Goal: Connect with others: Connect with other users

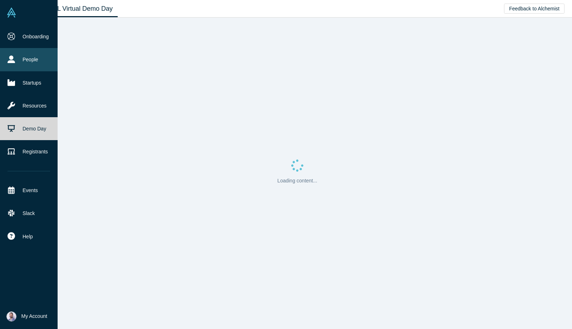
click at [39, 61] on link "People" at bounding box center [29, 59] width 58 height 23
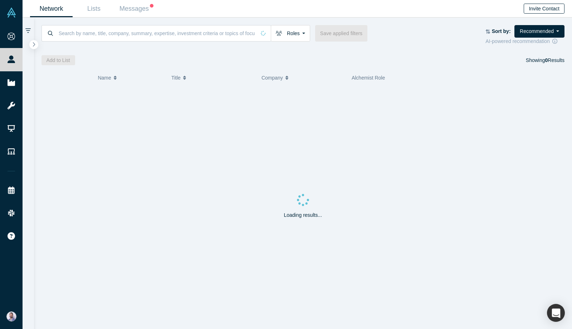
click at [554, 6] on button "Invite Contact" at bounding box center [544, 9] width 41 height 10
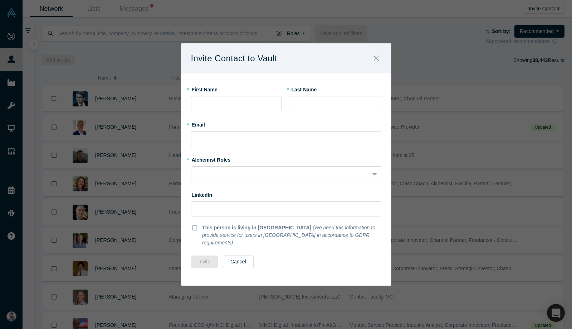
click at [252, 93] on label "* First Name" at bounding box center [236, 88] width 91 height 10
click at [245, 101] on input "text" at bounding box center [236, 103] width 91 height 15
type input "Waler"
type input "D"
type input "Walter"
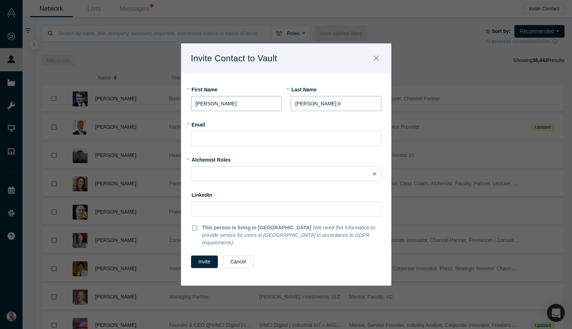
type input "Davenport II"
paste input "walter.davenport@agcs.allianz.com"
click at [241, 146] on input "walter.davenport@agcs.allianz.com" at bounding box center [286, 138] width 190 height 15
type input "walter.davenport@agcs.allianz.com"
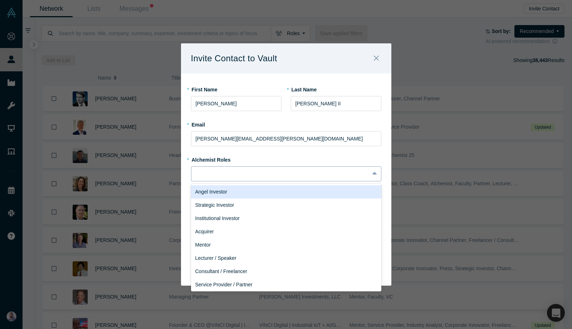
click at [242, 173] on div at bounding box center [281, 174] width 178 height 12
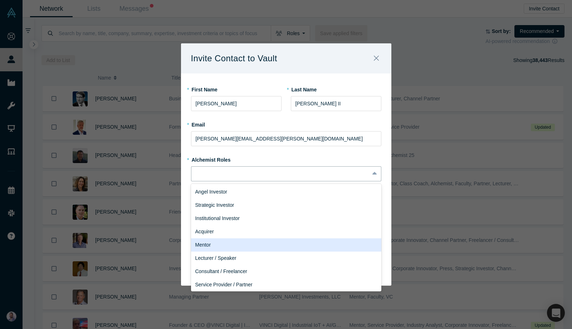
drag, startPoint x: 221, startPoint y: 247, endPoint x: 221, endPoint y: 236, distance: 11.1
click at [221, 247] on div "Mentor" at bounding box center [286, 244] width 190 height 13
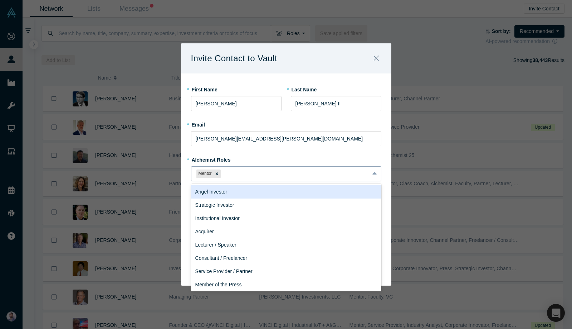
click at [234, 178] on div at bounding box center [293, 173] width 142 height 9
click at [234, 198] on div "Angel Investor" at bounding box center [286, 191] width 190 height 13
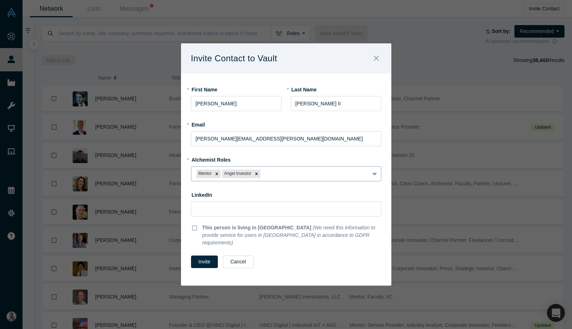
click at [254, 181] on div "Mentor Angel Investor" at bounding box center [286, 173] width 190 height 15
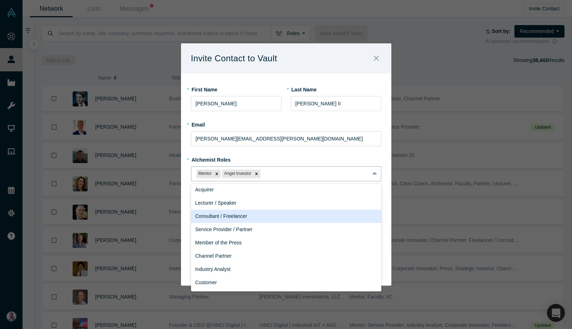
scroll to position [41, 0]
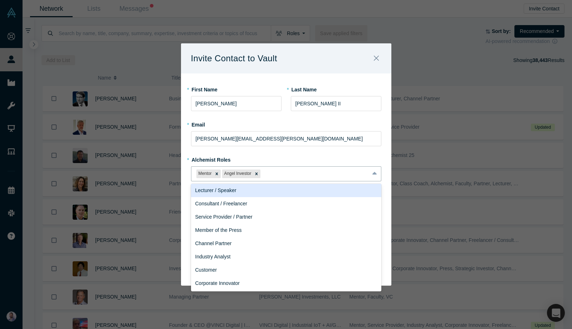
click at [315, 160] on label "* Alchemist Roles" at bounding box center [286, 159] width 190 height 10
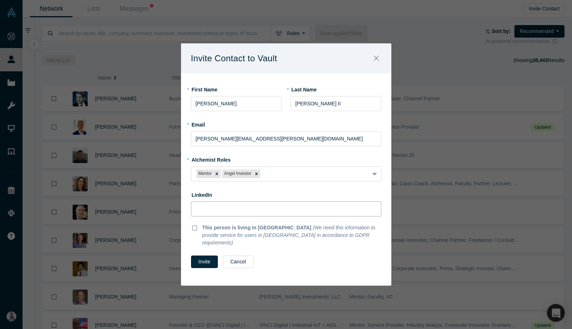
click at [250, 216] on input at bounding box center [286, 208] width 190 height 15
paste input "https://www.linkedin.com/in/walter-davenport-ii/"
type input "https://www.linkedin.com/in/walter-davenport-ii/"
click at [203, 260] on button "Invite" at bounding box center [204, 261] width 27 height 13
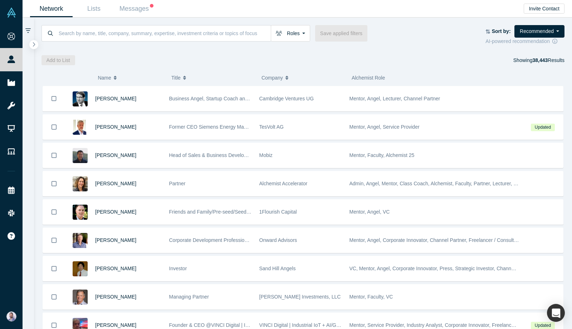
click at [25, 79] on div at bounding box center [28, 173] width 11 height 311
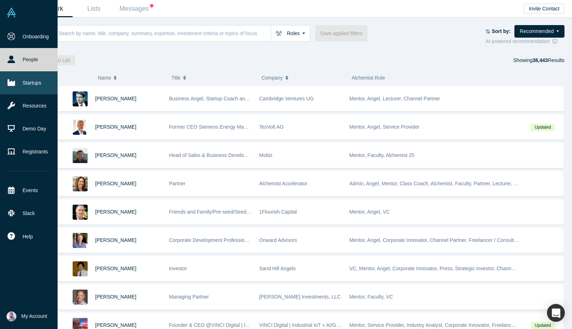
click at [12, 79] on icon at bounding box center [12, 83] width 8 height 8
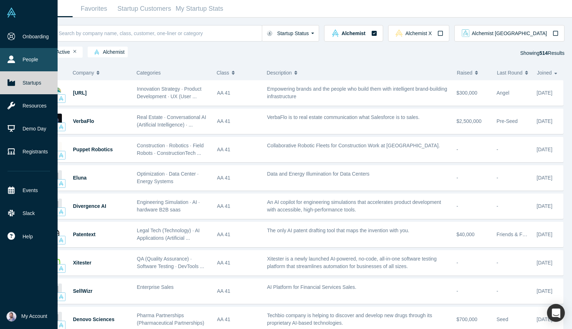
click at [12, 66] on link "People" at bounding box center [29, 59] width 58 height 23
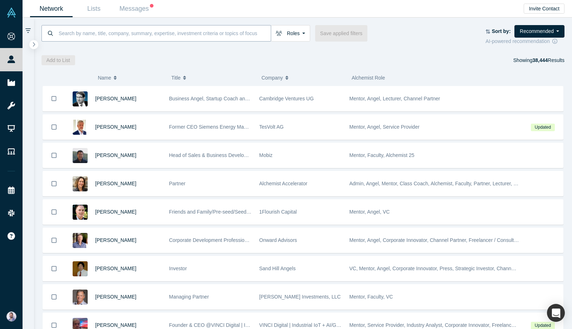
click at [164, 35] on input at bounding box center [164, 33] width 213 height 17
